Goal: Use online tool/utility: Utilize a website feature to perform a specific function

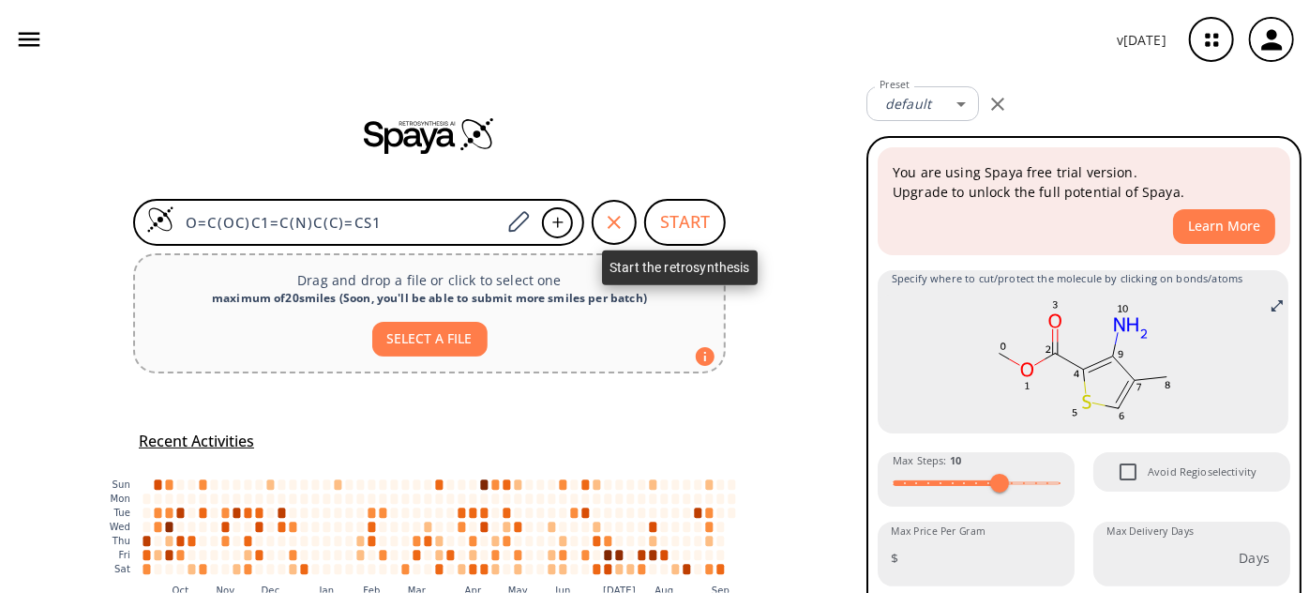
click at [688, 215] on button "START" at bounding box center [685, 222] width 82 height 47
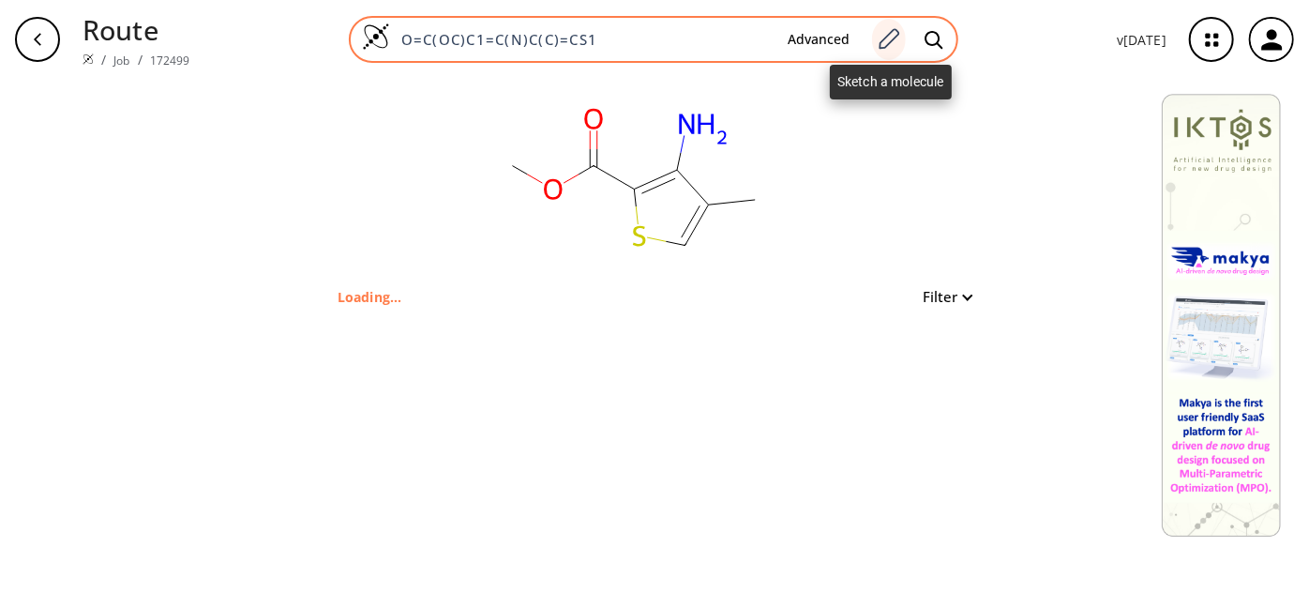
click at [895, 36] on icon at bounding box center [888, 39] width 25 height 24
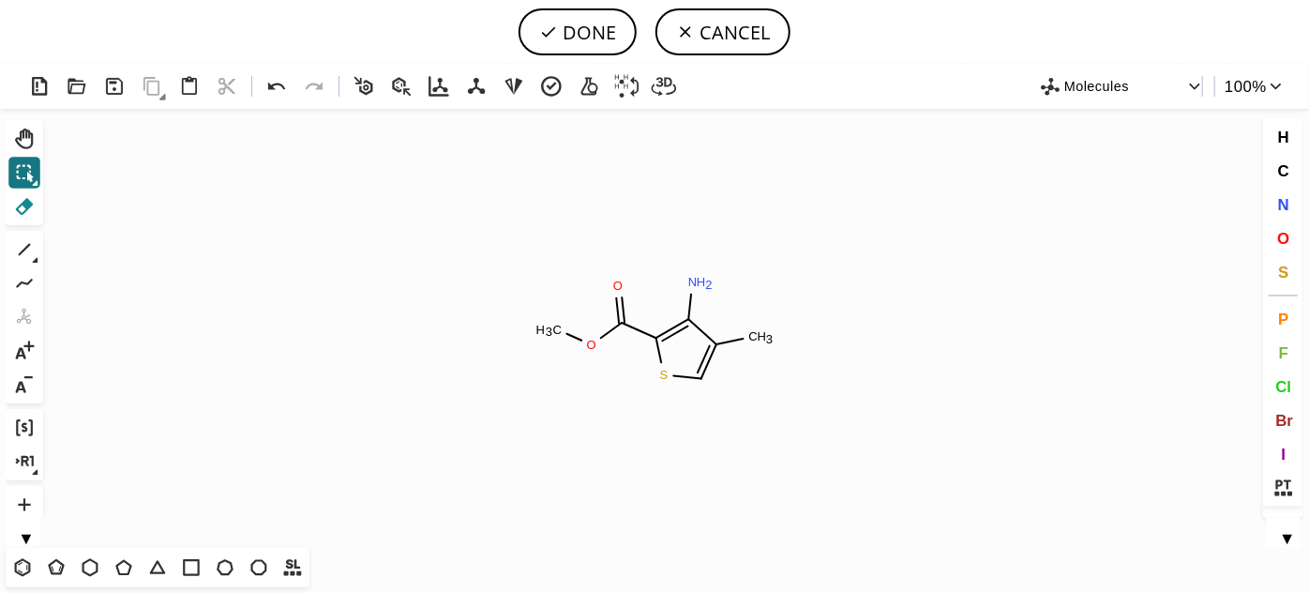
click at [27, 210] on icon at bounding box center [24, 206] width 24 height 24
click at [14, 245] on icon at bounding box center [24, 249] width 24 height 24
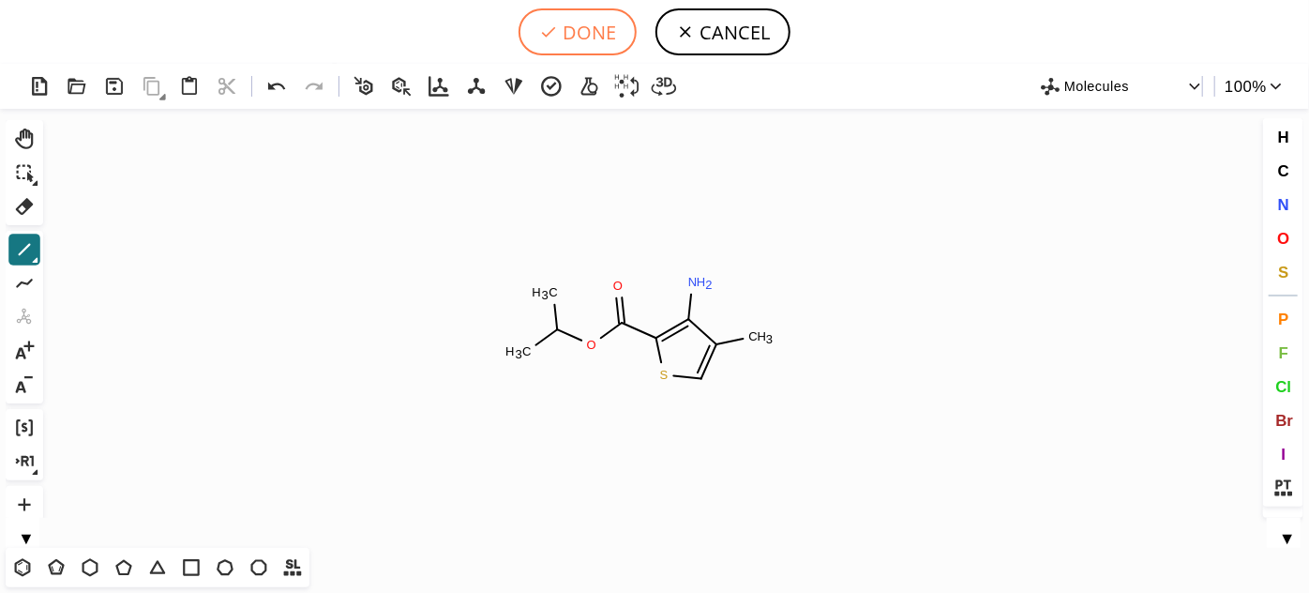
click at [589, 39] on button "DONE" at bounding box center [578, 31] width 118 height 47
type input "O=C(C1SC=C(C)C=1N)OC(C)C"
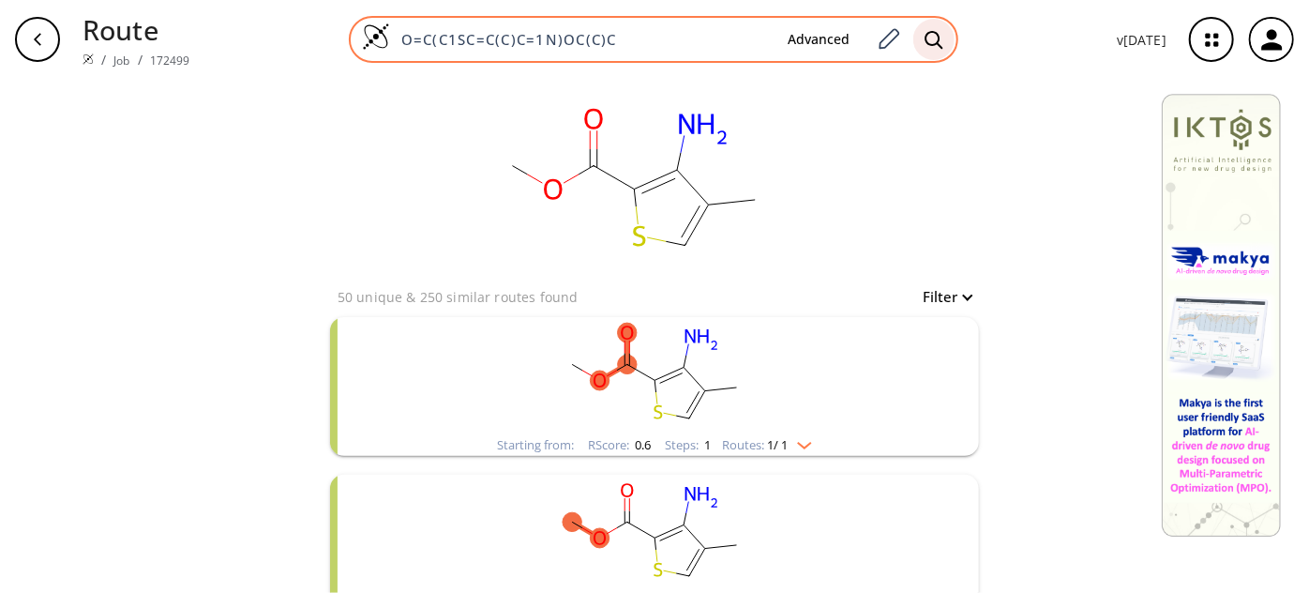
click at [927, 40] on div at bounding box center [934, 39] width 41 height 41
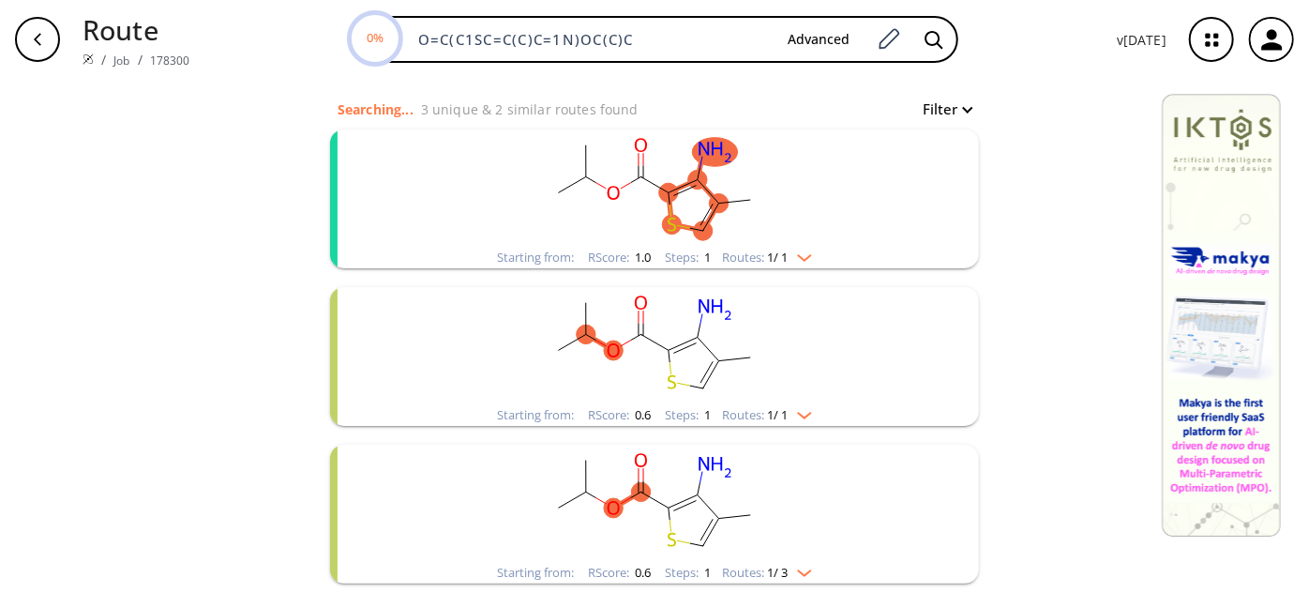
scroll to position [84, 0]
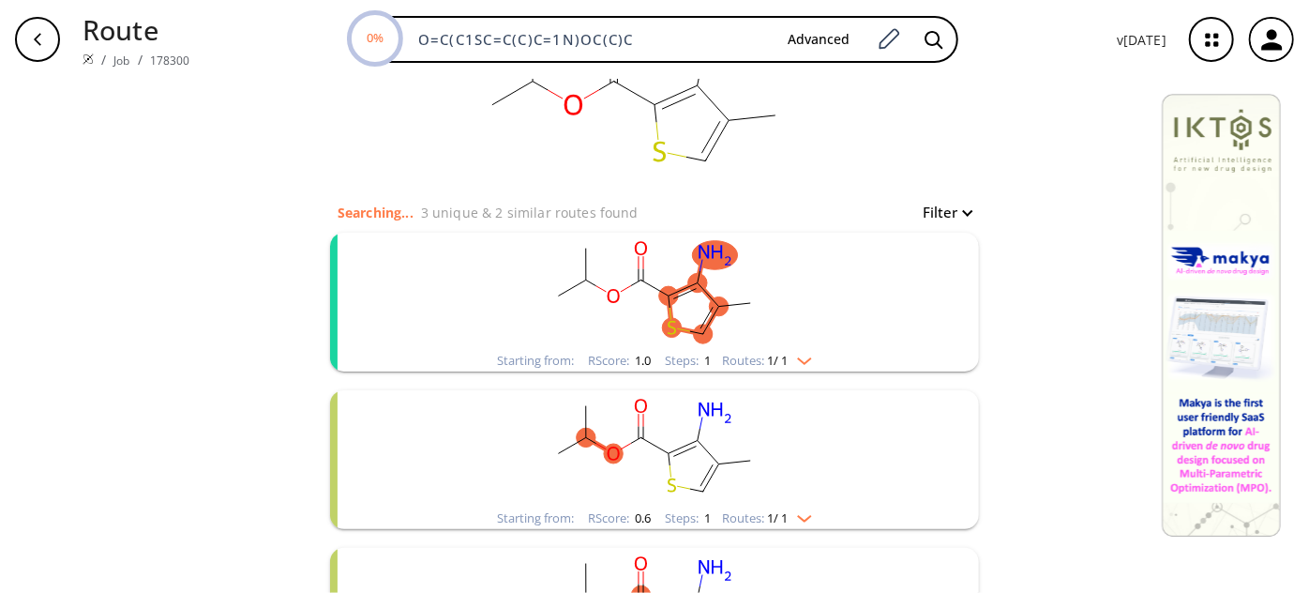
click at [659, 250] on rect "clusters" at bounding box center [655, 291] width 488 height 117
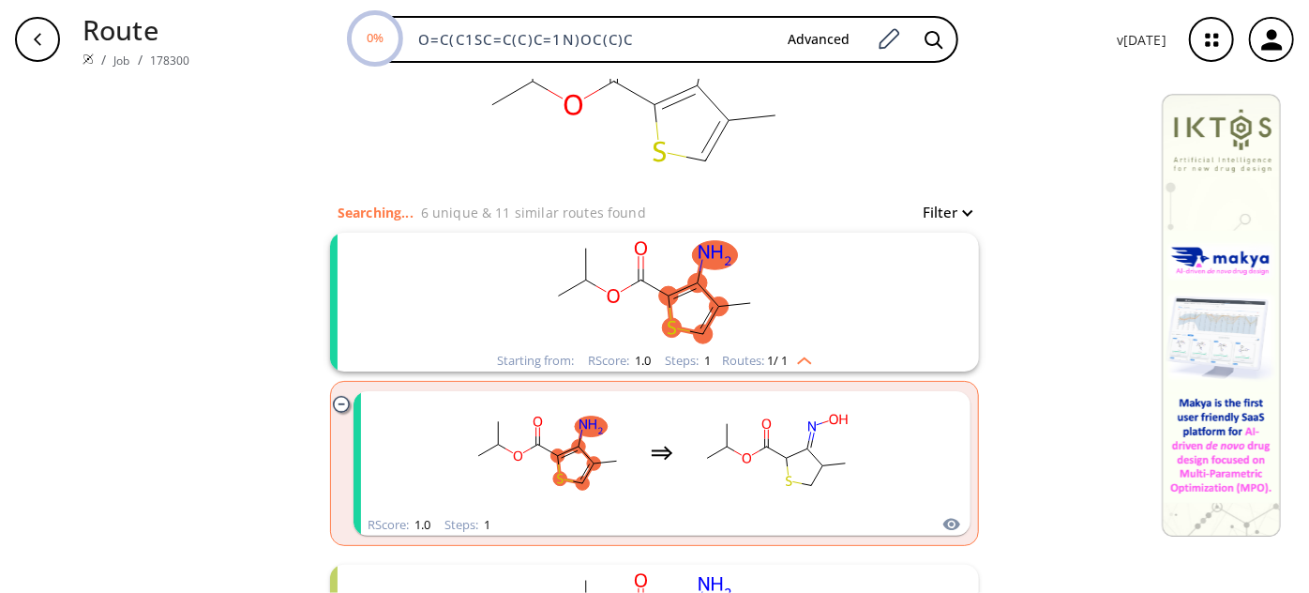
click at [658, 257] on rect "clusters" at bounding box center [655, 291] width 488 height 117
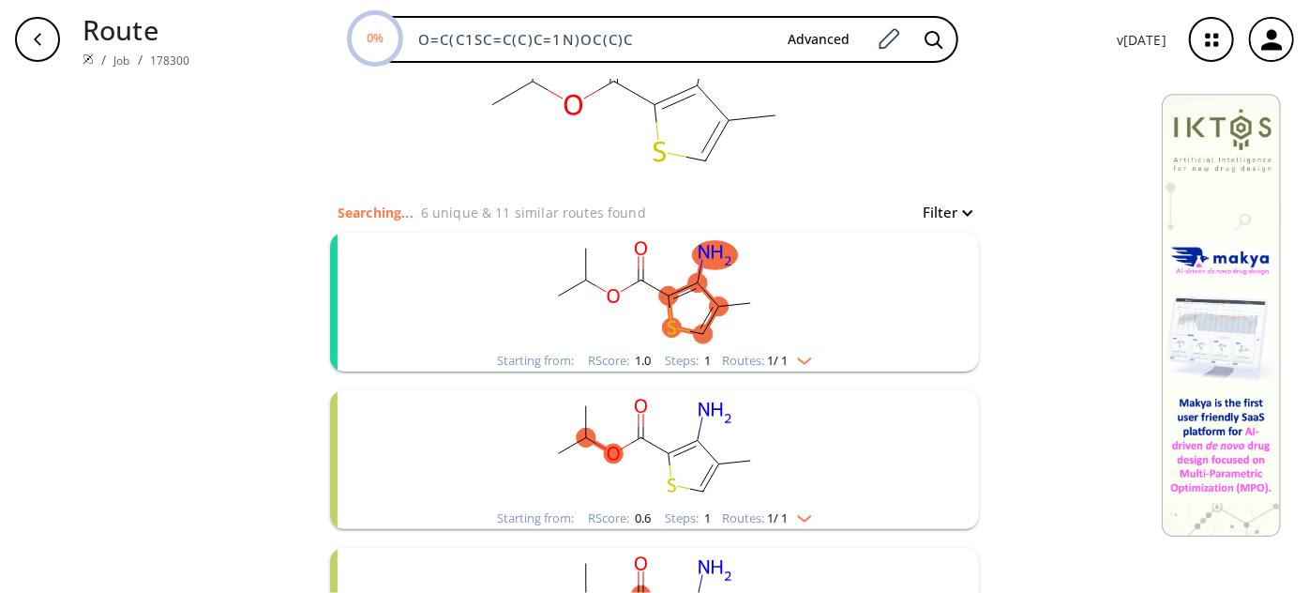
click at [672, 456] on rect "clusters" at bounding box center [655, 448] width 488 height 117
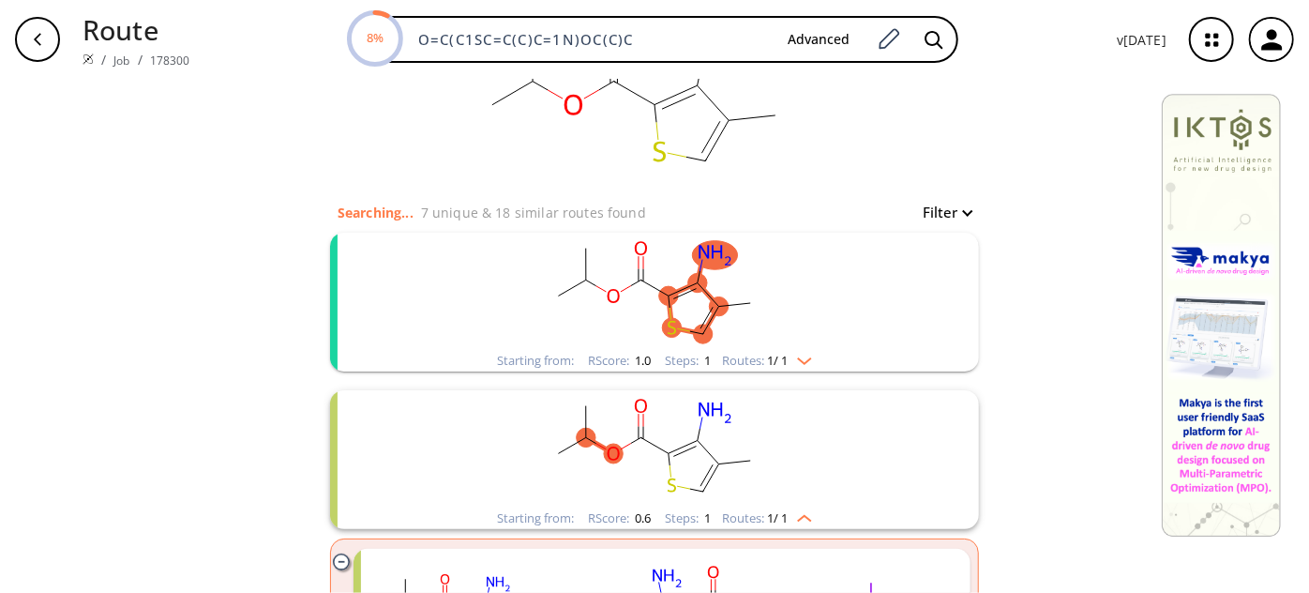
click at [688, 284] on ellipse "clusters" at bounding box center [697, 282] width 19 height 19
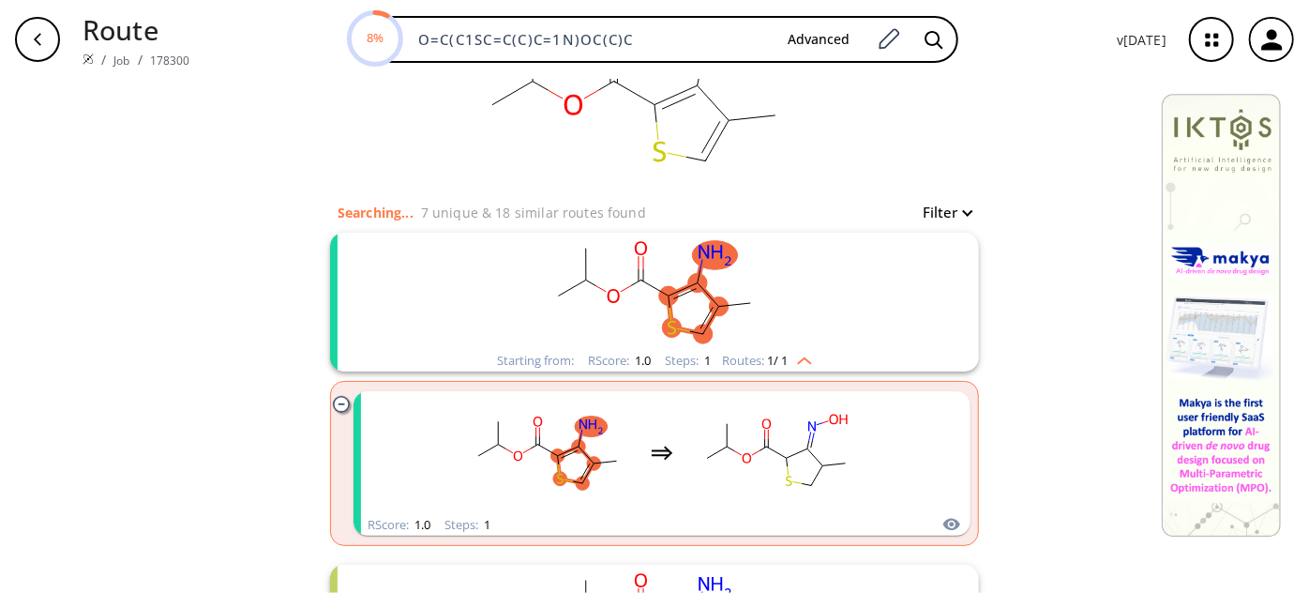
click at [688, 284] on ellipse "clusters" at bounding box center [697, 282] width 19 height 19
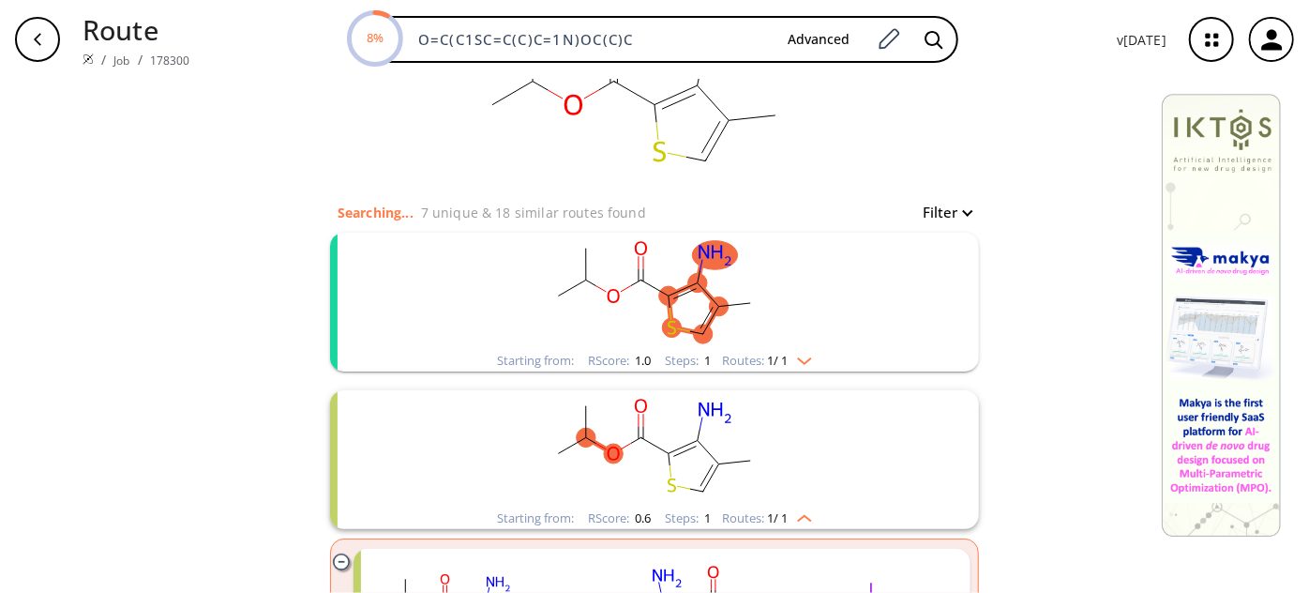
click at [657, 419] on rect "clusters" at bounding box center [655, 448] width 488 height 117
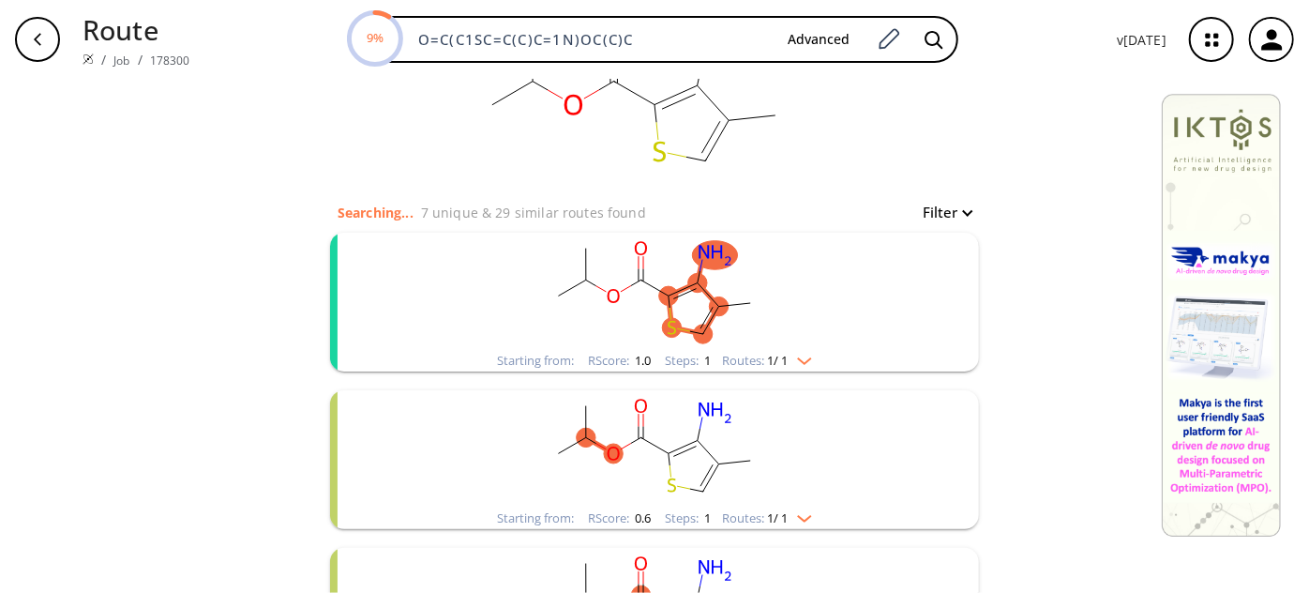
click at [639, 279] on ellipse "clusters" at bounding box center [641, 279] width 19 height 19
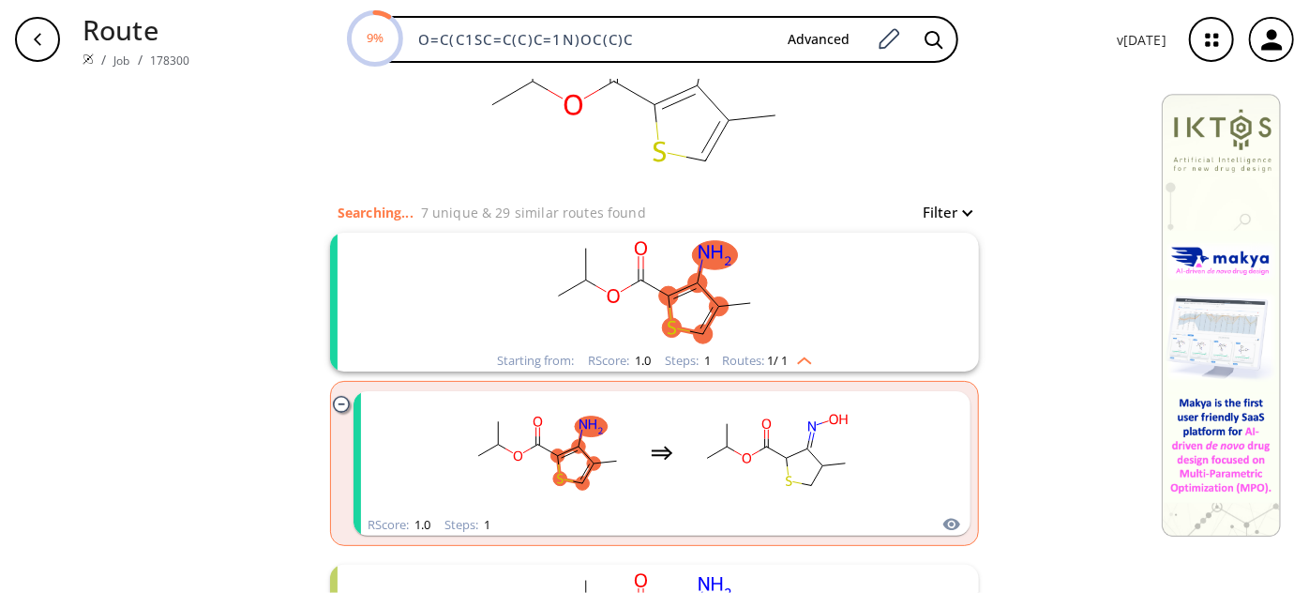
click at [639, 279] on ellipse "clusters" at bounding box center [641, 279] width 19 height 19
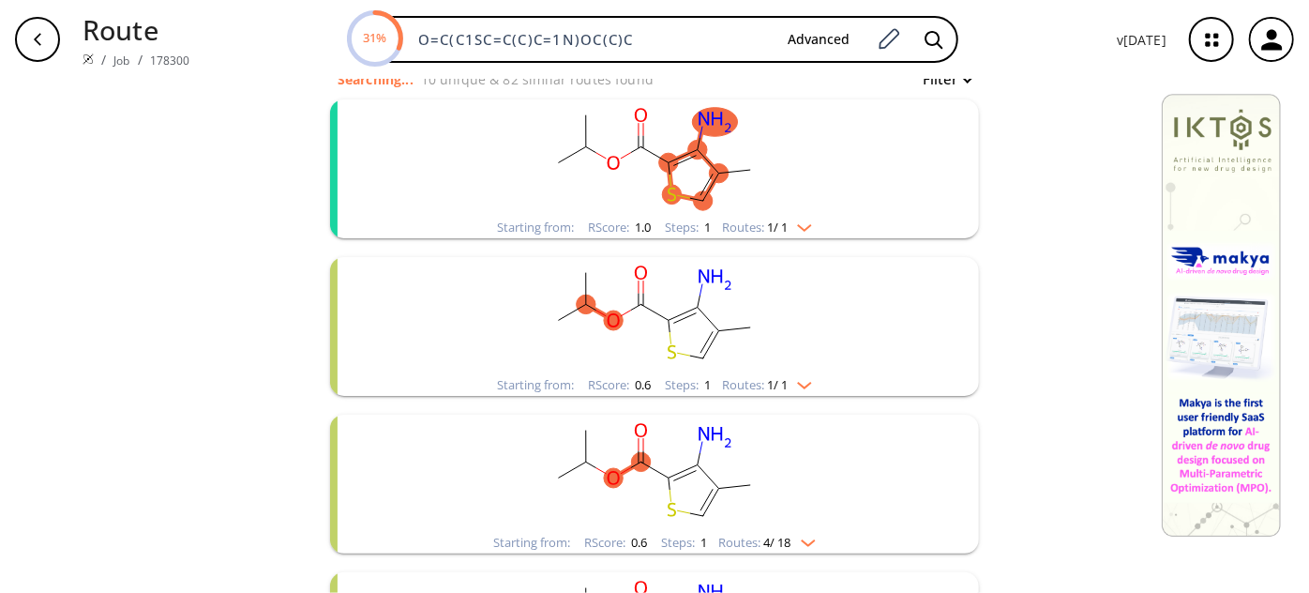
scroll to position [0, 0]
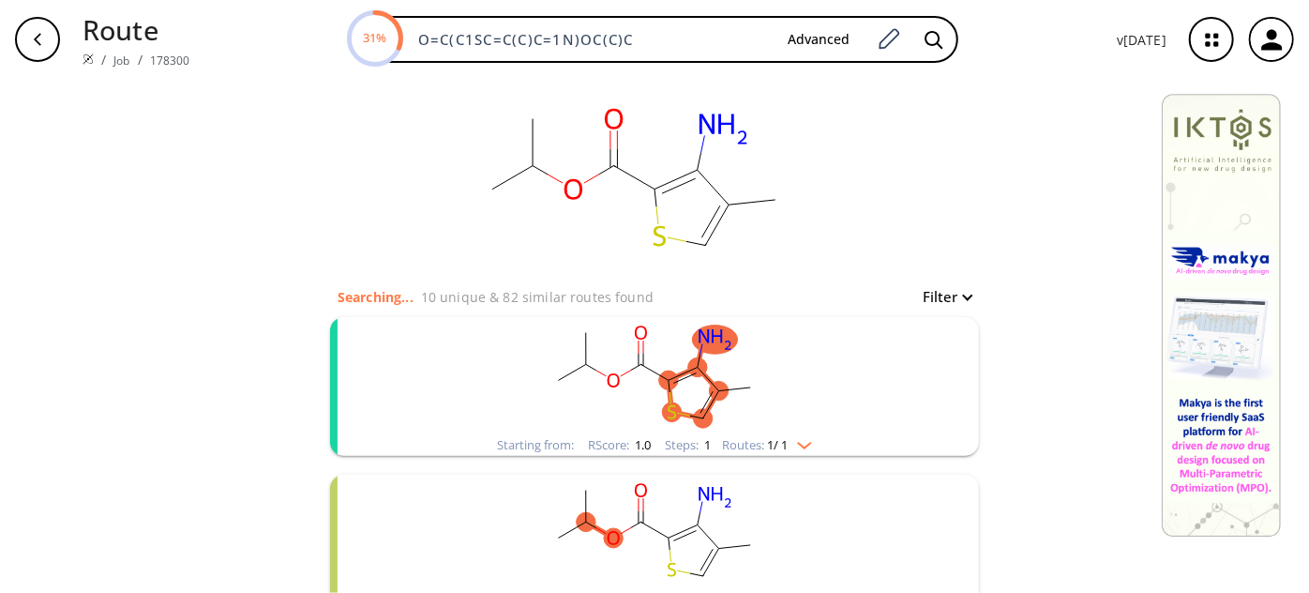
click at [711, 347] on ellipse "clusters" at bounding box center [715, 339] width 45 height 29
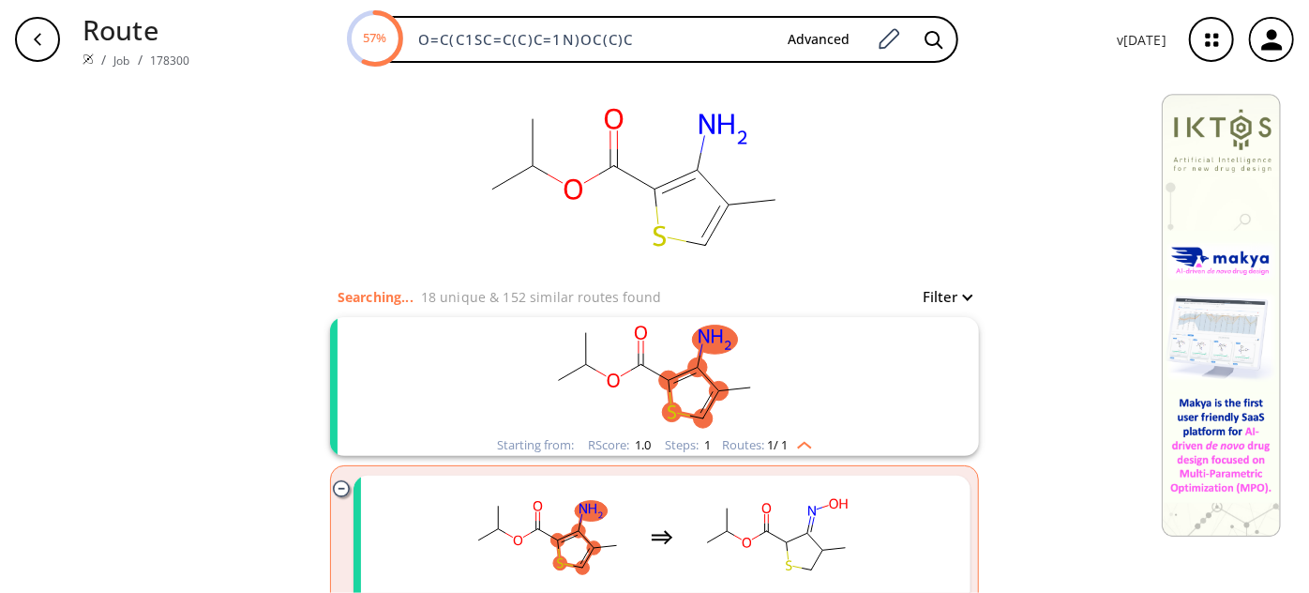
click at [674, 381] on icon "clusters" at bounding box center [685, 378] width 23 height 10
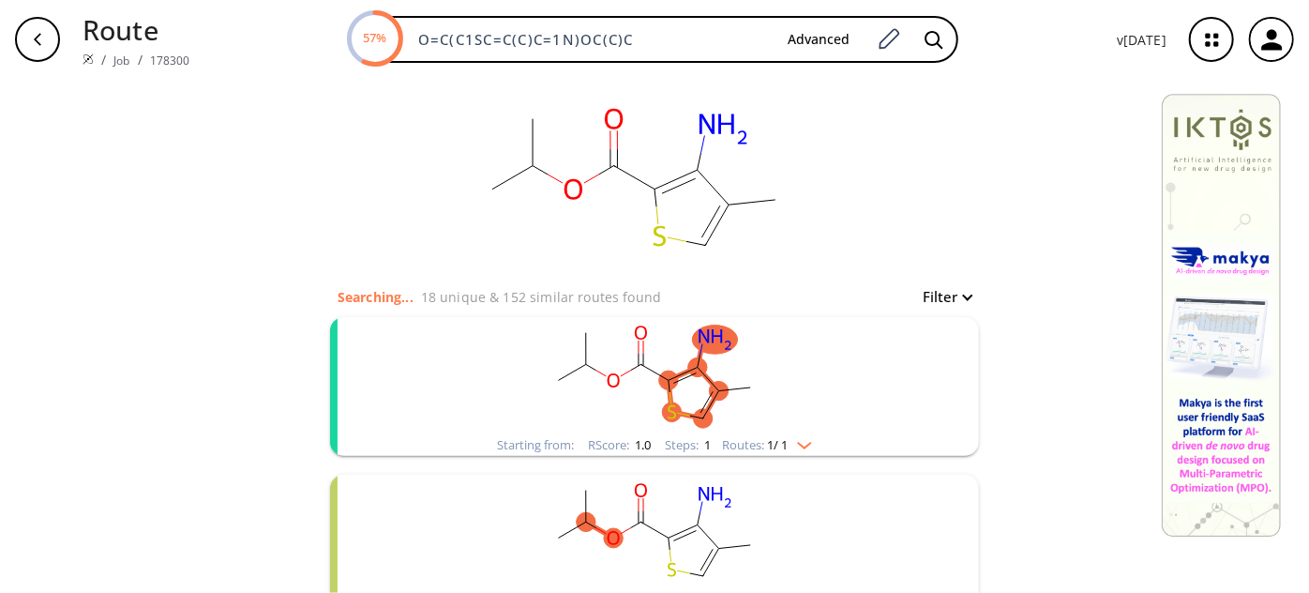
click at [717, 359] on rect "clusters" at bounding box center [655, 375] width 488 height 117
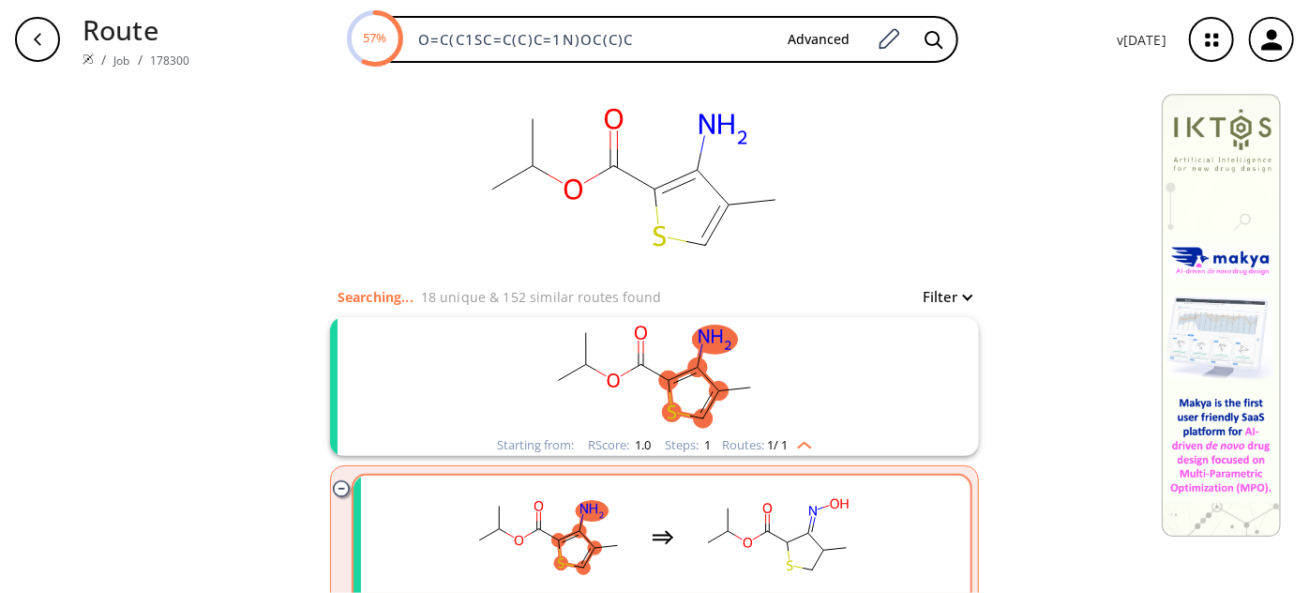
click at [750, 521] on rect "clusters" at bounding box center [777, 536] width 169 height 117
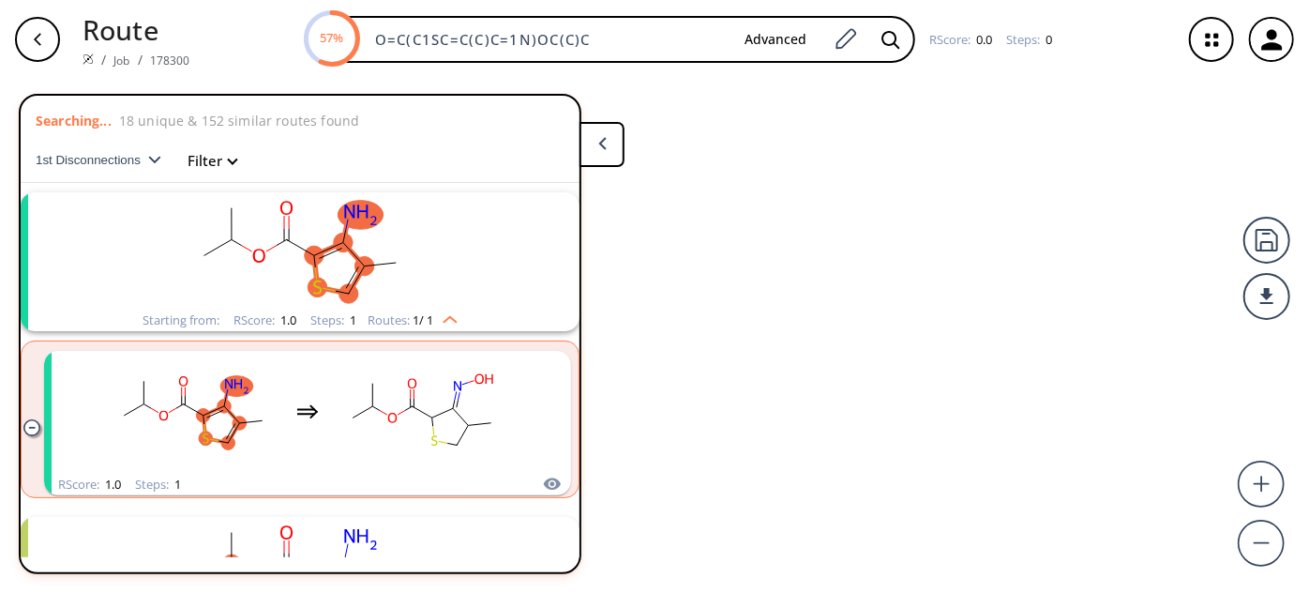
scroll to position [41, 0]
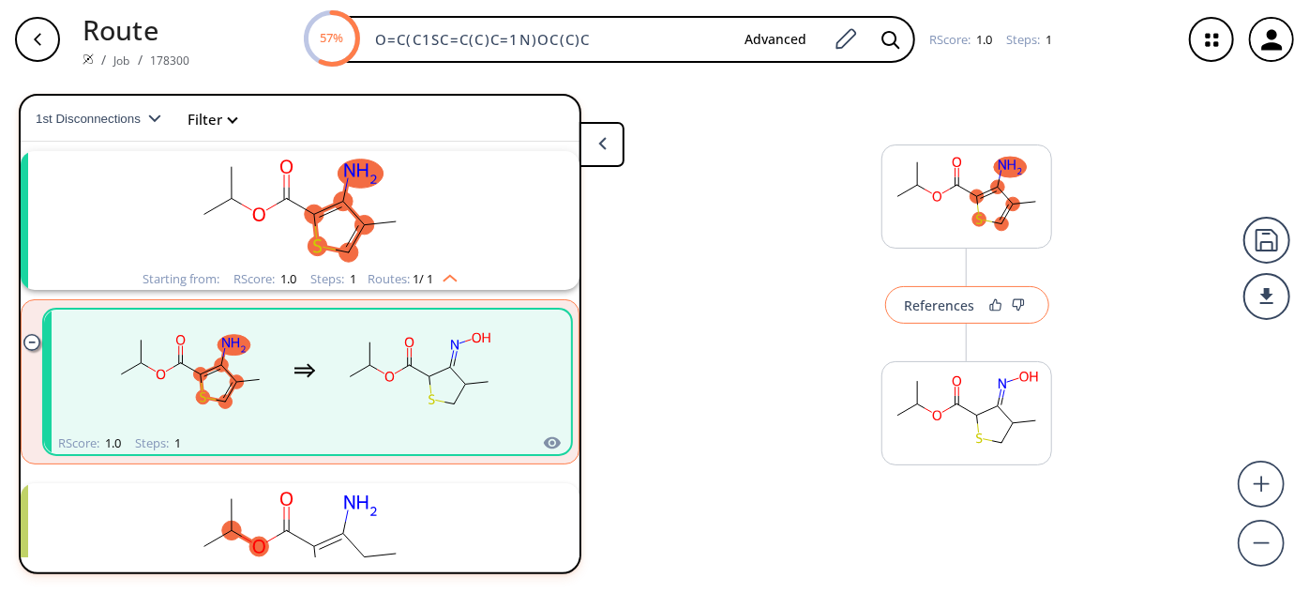
click at [918, 293] on button "References" at bounding box center [967, 305] width 164 height 38
